Goal: Transaction & Acquisition: Book appointment/travel/reservation

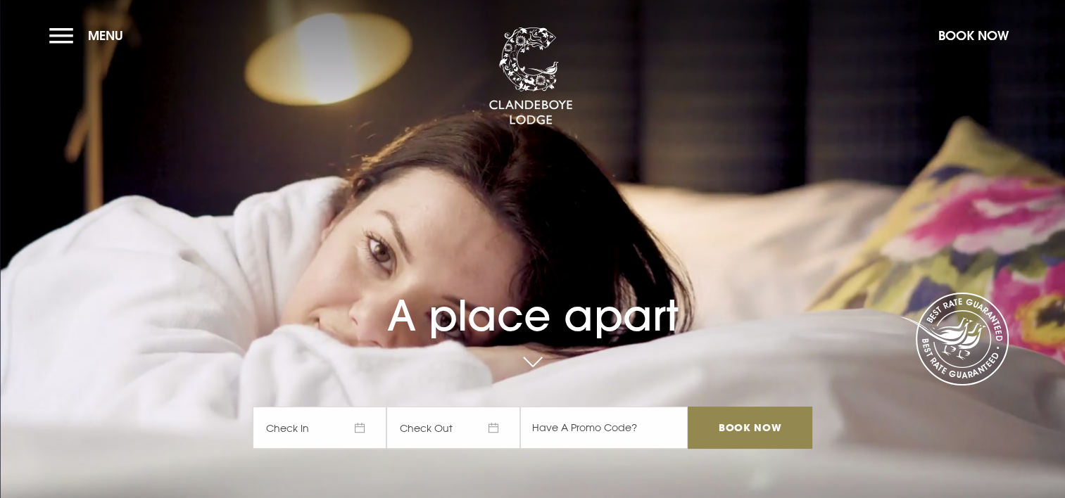
click at [360, 423] on span "Check In" at bounding box center [320, 428] width 134 height 42
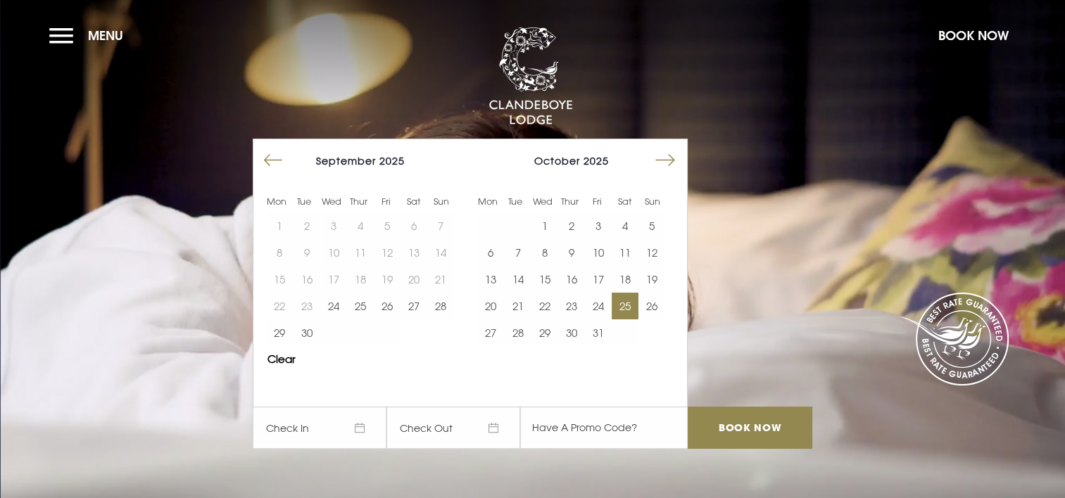
click at [636, 307] on button "25" at bounding box center [625, 306] width 27 height 27
click at [456, 444] on span "[DATE]" at bounding box center [454, 428] width 134 height 42
click at [627, 377] on div "Mon Tue Wed Thur Fri Sat Sun Mon Tue Wed Thur Fri Sat Sun [DATE] 1 2 3 4 5 6 7 …" at bounding box center [470, 273] width 435 height 269
click at [743, 426] on input "Book Now" at bounding box center [750, 428] width 124 height 42
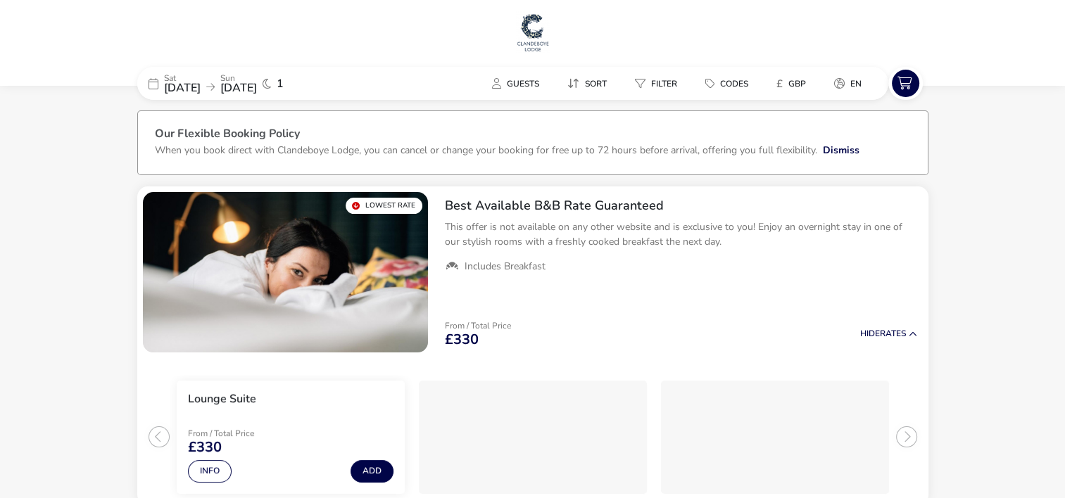
click at [257, 87] on span "26 Oct 2025" at bounding box center [238, 87] width 37 height 15
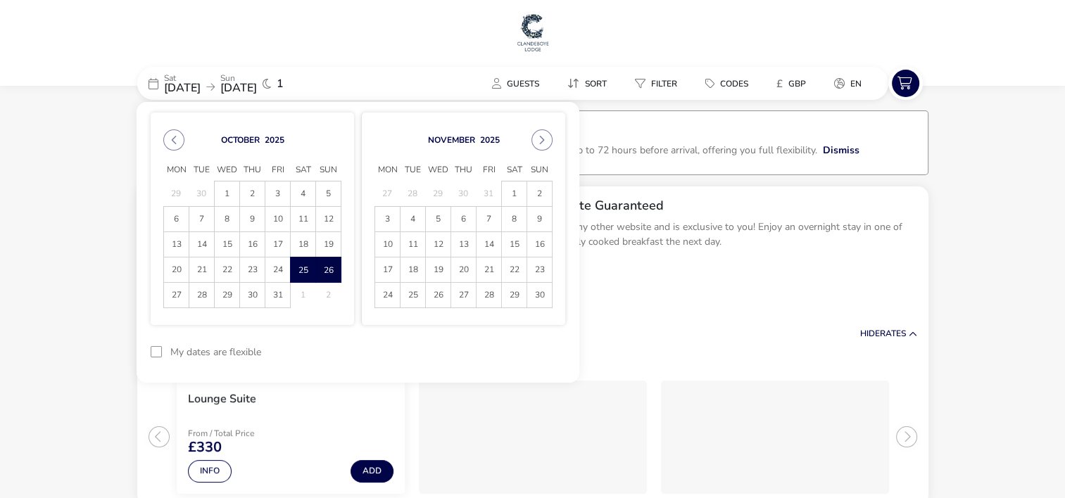
click at [329, 272] on span "26" at bounding box center [328, 270] width 25 height 25
click at [164, 296] on span "27" at bounding box center [176, 295] width 25 height 25
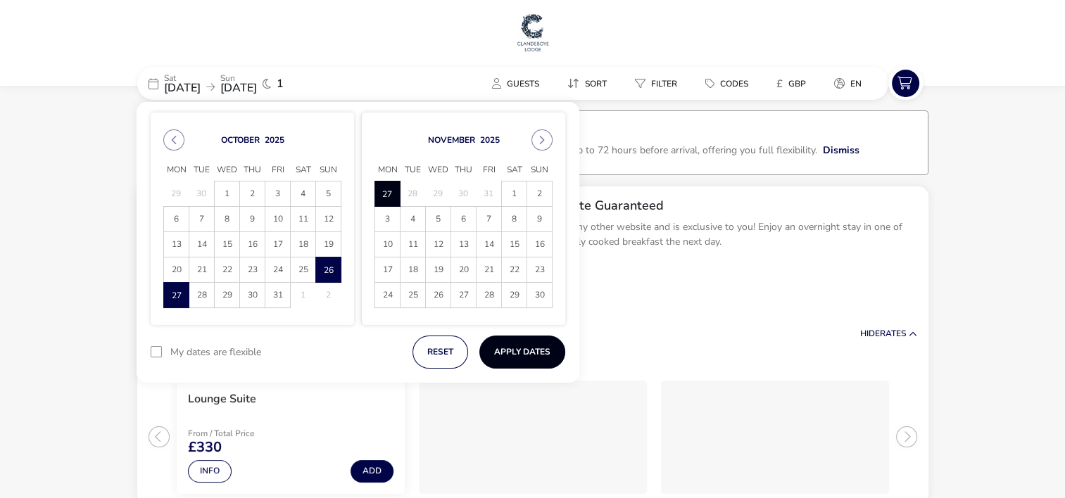
click at [520, 344] on button "Apply Dates" at bounding box center [522, 352] width 86 height 33
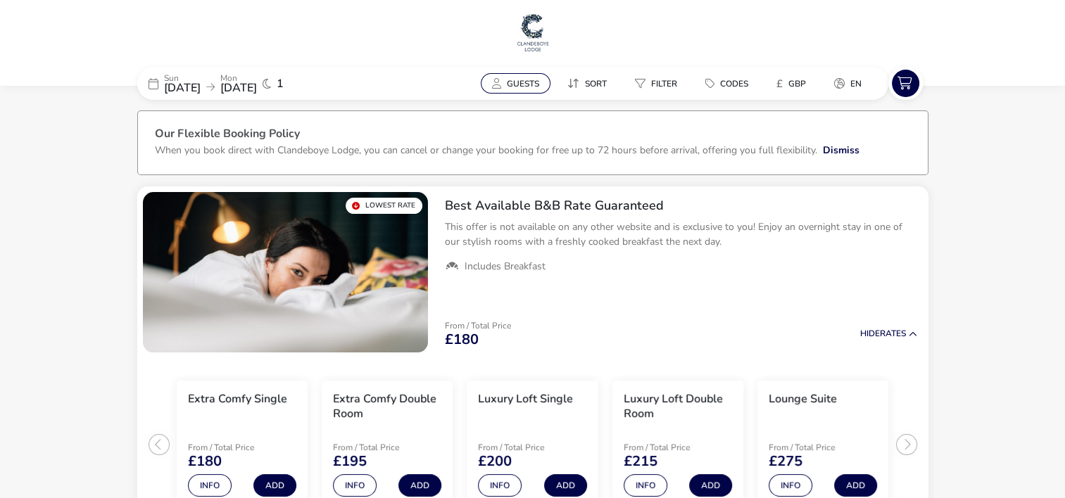
click at [521, 81] on span "Guests" at bounding box center [523, 83] width 32 height 11
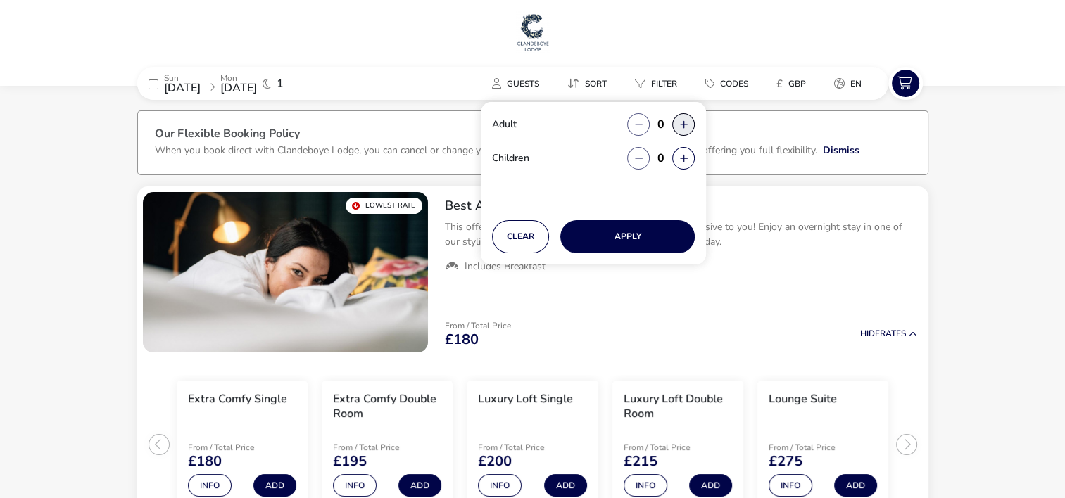
click at [686, 127] on button "button" at bounding box center [683, 124] width 23 height 23
type input "2"
click at [683, 161] on button "button" at bounding box center [683, 158] width 23 height 23
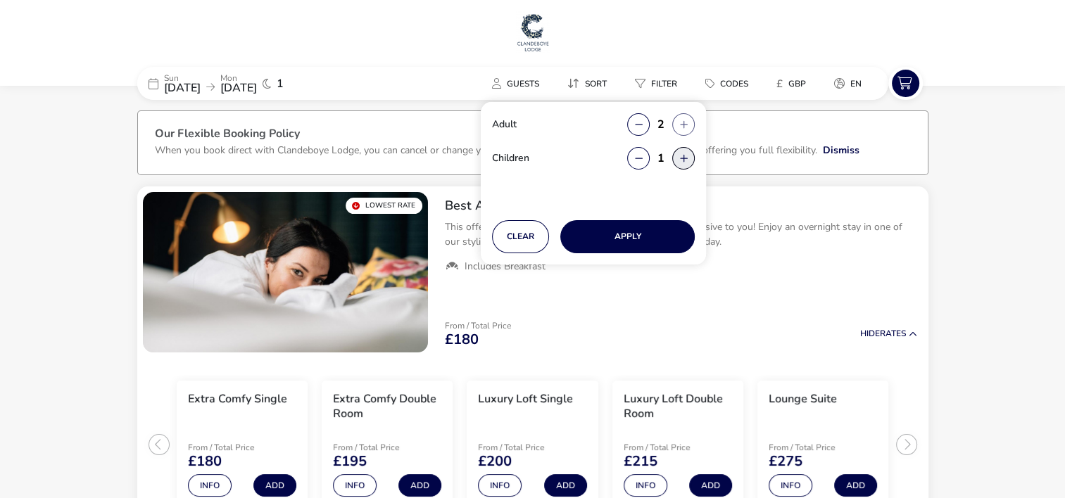
type input "2"
click at [656, 229] on button "Apply" at bounding box center [627, 236] width 134 height 33
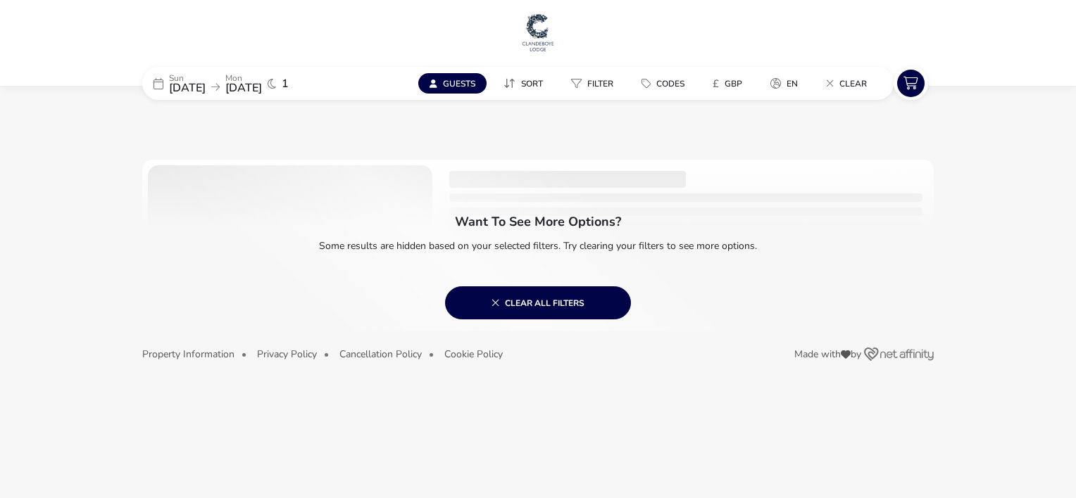
click at [220, 85] on icon at bounding box center [215, 87] width 8 height 10
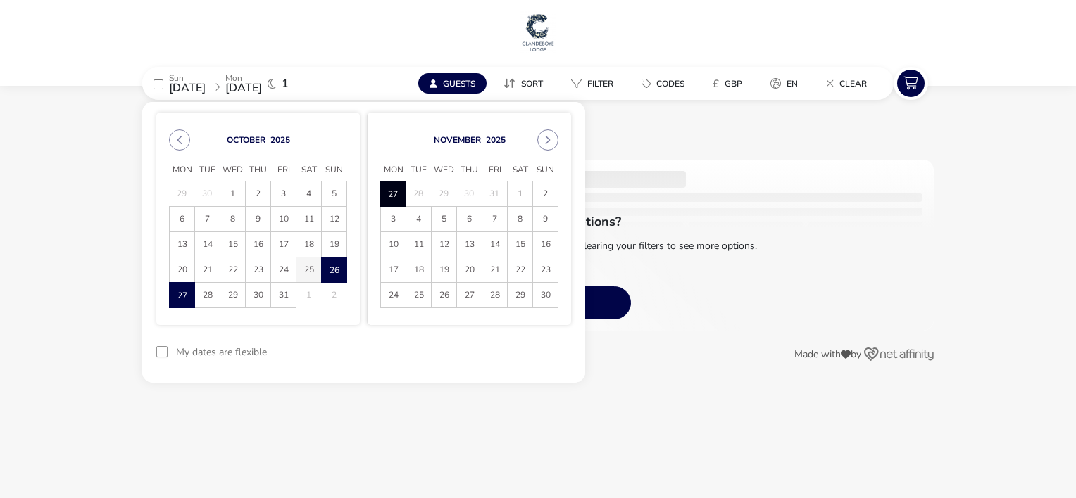
click at [314, 270] on span "25" at bounding box center [308, 270] width 25 height 25
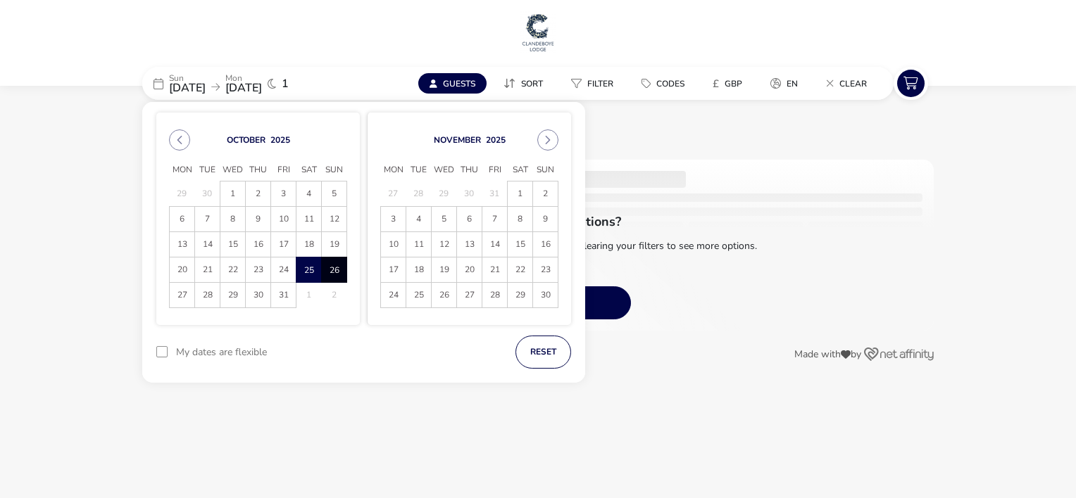
click at [339, 276] on span "26" at bounding box center [334, 270] width 25 height 25
click at [307, 272] on span "25" at bounding box center [308, 270] width 25 height 25
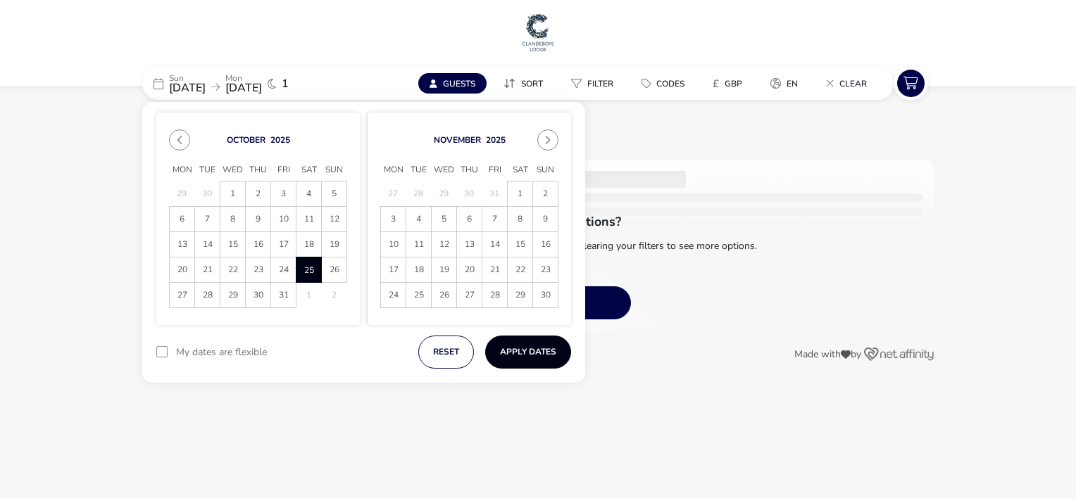
click at [534, 357] on button "Apply Dates" at bounding box center [528, 352] width 86 height 33
